Goal: Task Accomplishment & Management: Manage account settings

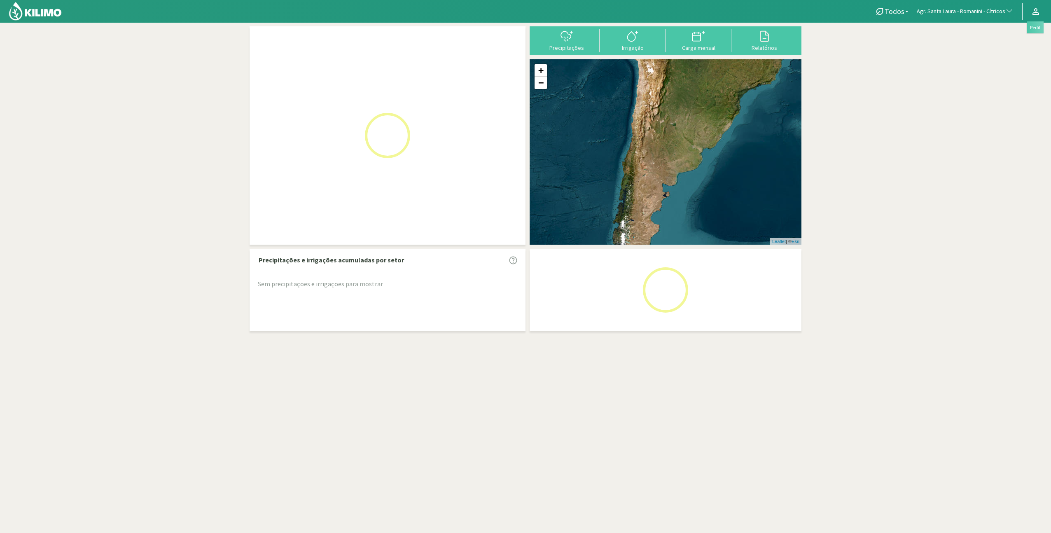
click at [1033, 14] on icon at bounding box center [1035, 11] width 7 height 7
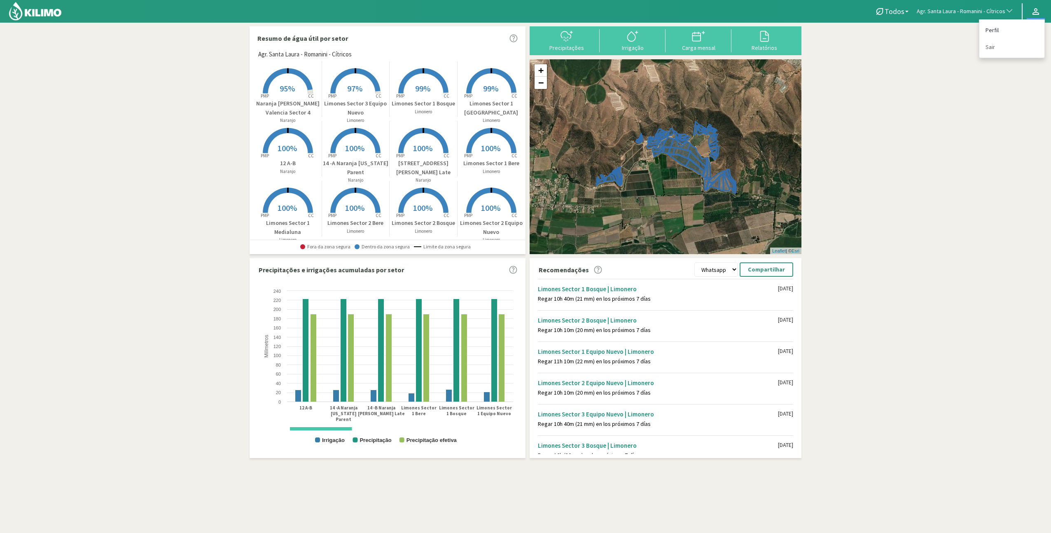
click at [1018, 31] on link "Perfil" at bounding box center [1011, 30] width 65 height 17
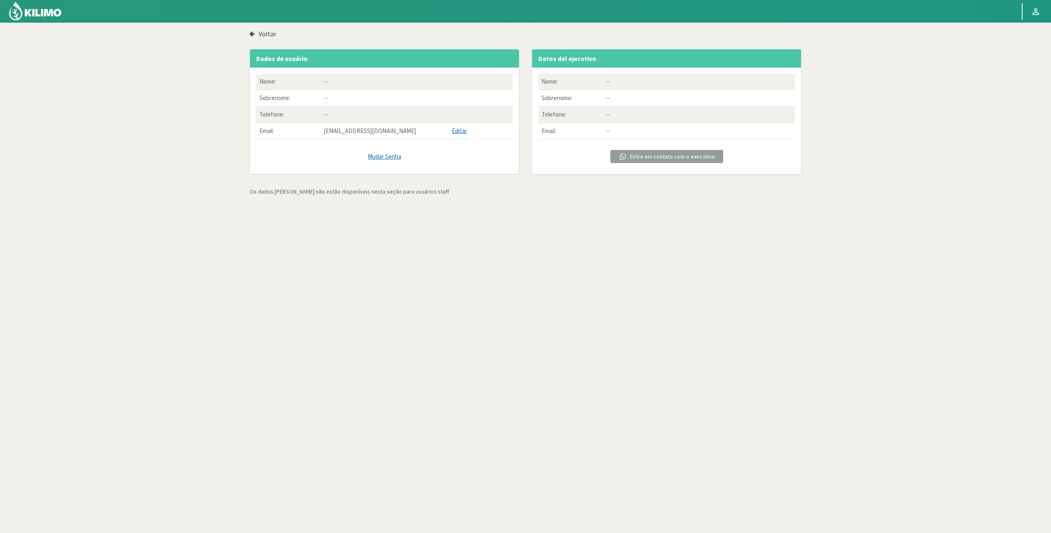
click at [421, 134] on p "[EMAIL_ADDRESS][DOMAIN_NAME]" at bounding box center [385, 130] width 122 height 9
click at [388, 129] on p "[EMAIL_ADDRESS][DOMAIN_NAME]" at bounding box center [385, 130] width 122 height 9
